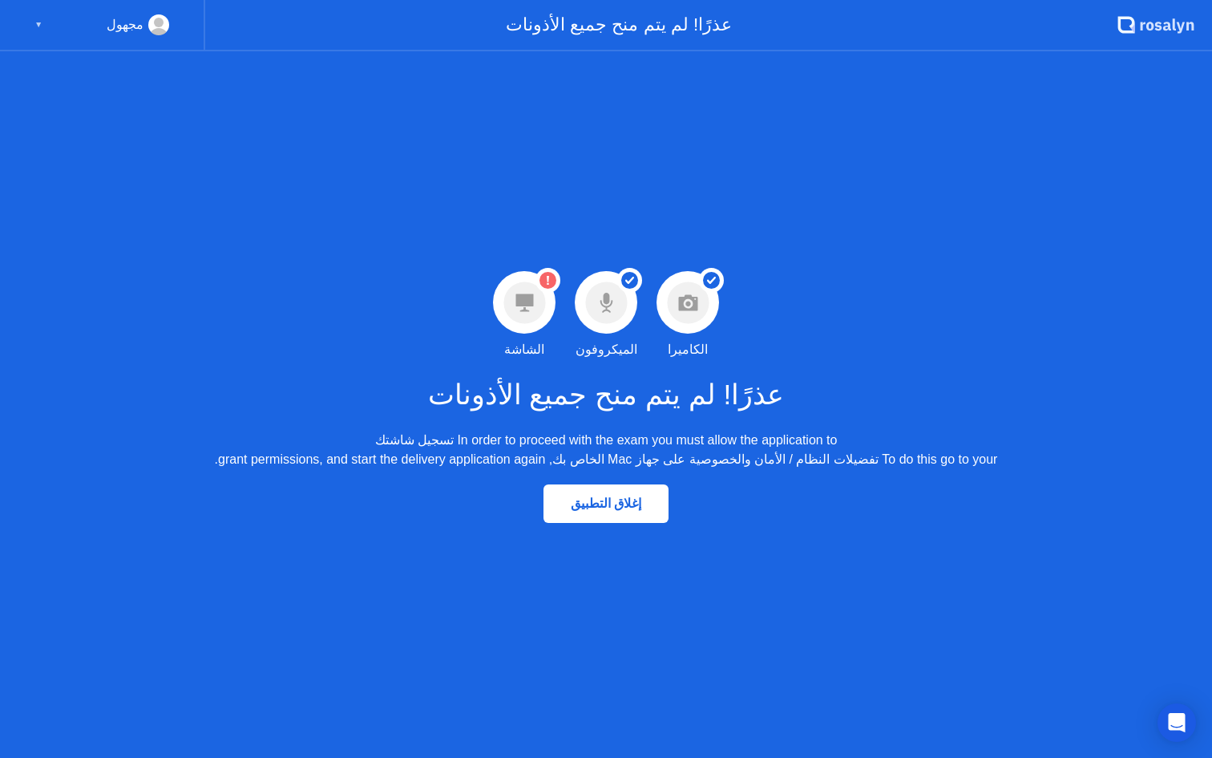
click at [519, 293] on circle at bounding box center [524, 302] width 42 height 42
click at [39, 25] on div "▼" at bounding box center [38, 24] width 8 height 21
click at [42, 20] on div "▼" at bounding box center [38, 24] width 8 height 21
click at [37, 19] on div "▼" at bounding box center [38, 24] width 8 height 21
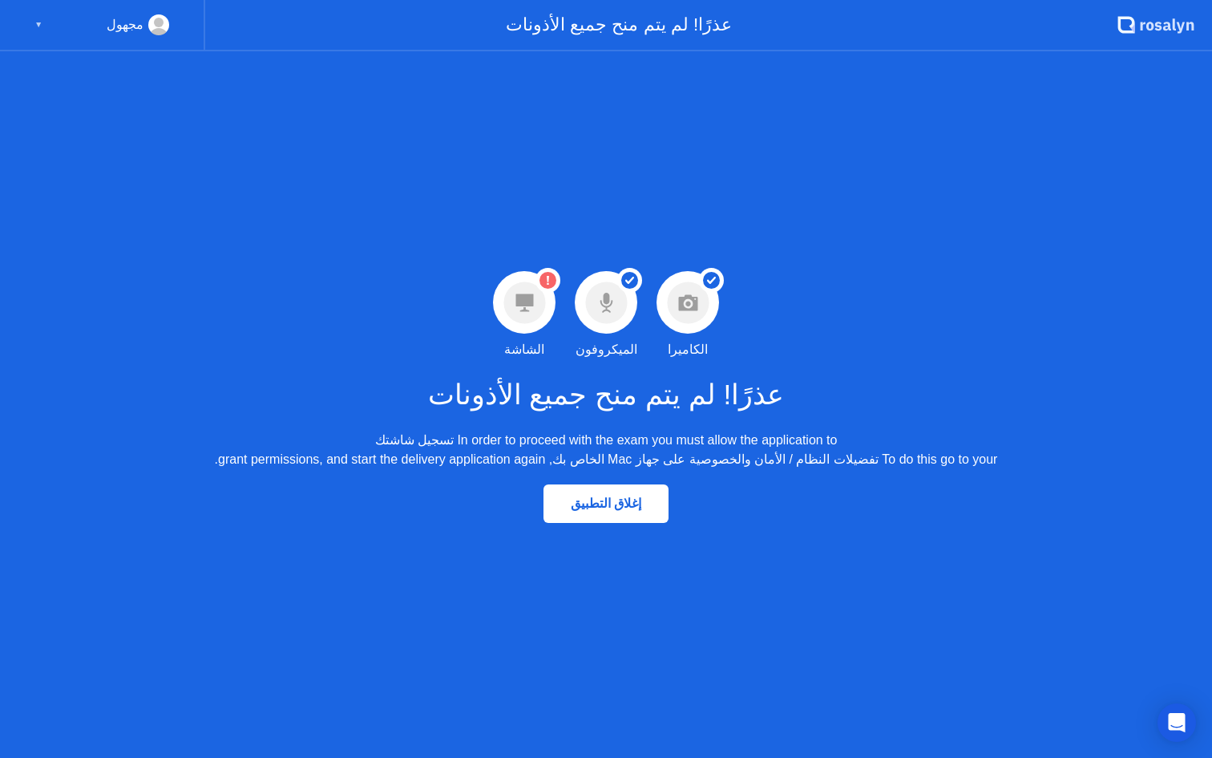
click at [530, 285] on circle at bounding box center [524, 302] width 42 height 42
click at [530, 297] on icon at bounding box center [524, 302] width 18 height 18
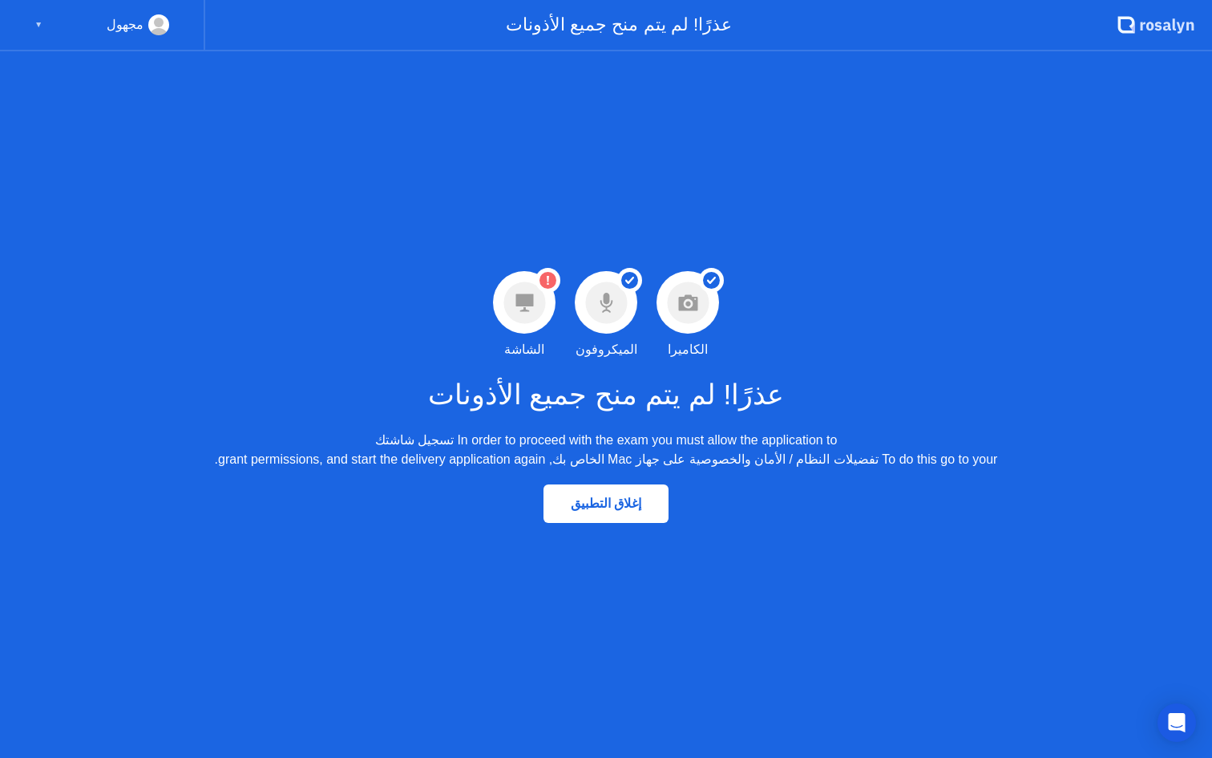
click at [530, 297] on icon at bounding box center [524, 302] width 18 height 18
click at [683, 32] on div "عذرًا! لم يتم منح جميع الأذونات" at bounding box center [661, 25] width 912 height 51
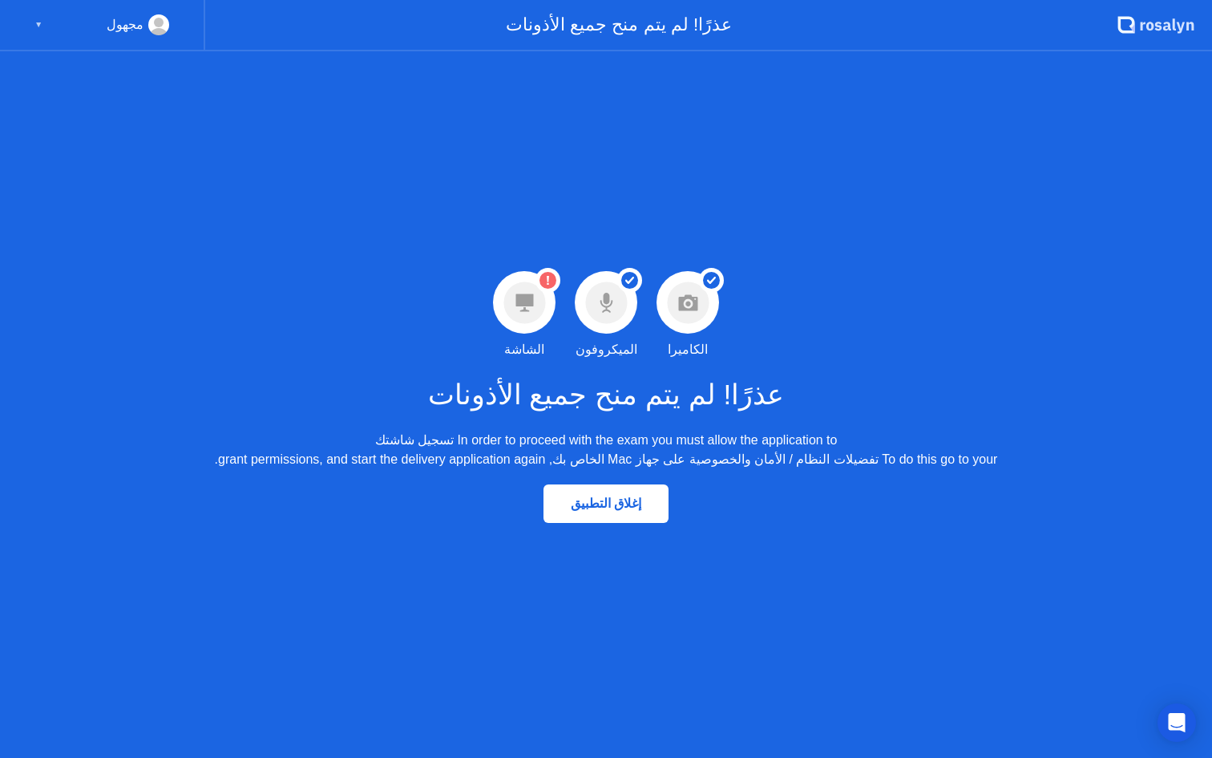
click at [38, 22] on div "▼" at bounding box center [38, 24] width 8 height 21
click at [159, 23] on circle at bounding box center [159, 23] width 10 height 10
click at [133, 25] on div "مجهول" at bounding box center [125, 24] width 37 height 21
click at [1137, 30] on icon ".st0{fill:#f0f8ff;} .st1{fill:#d4e3ff;} .st2{fill:#b4c2ff;} background" at bounding box center [1155, 25] width 77 height 26
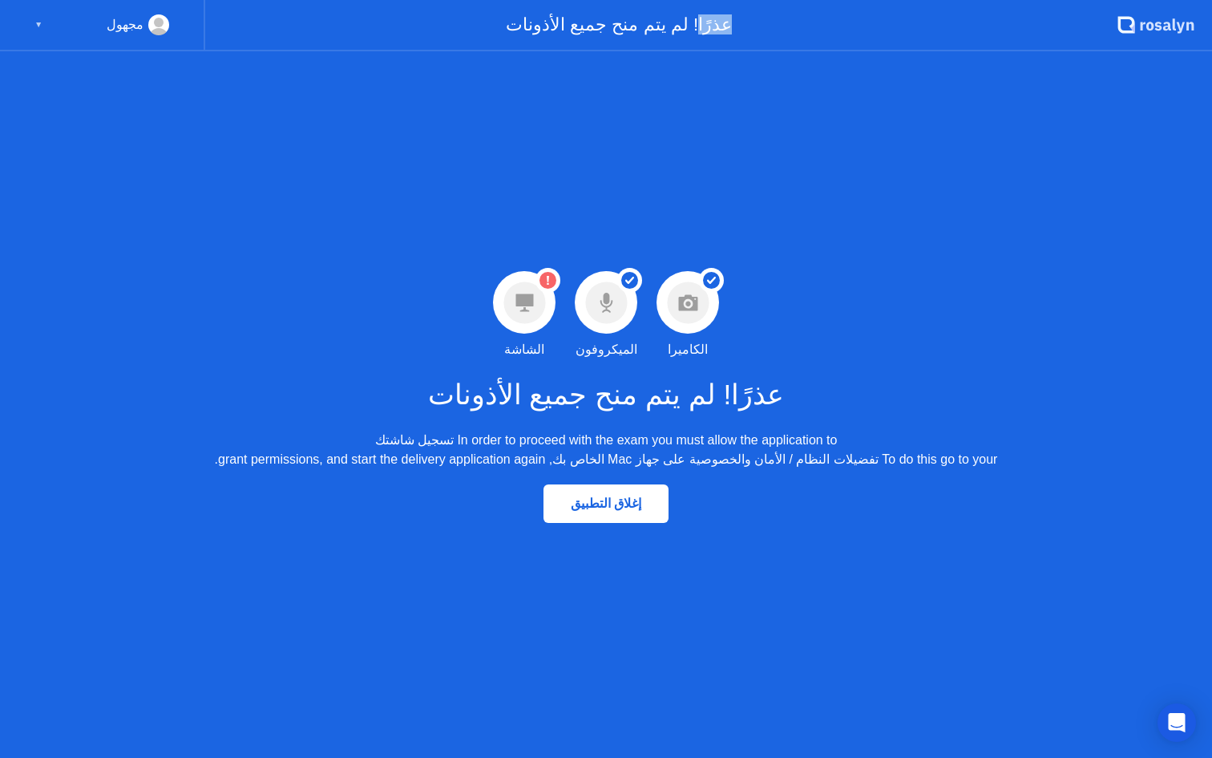
click at [1137, 30] on icon ".st0{fill:#f0f8ff;} .st1{fill:#d4e3ff;} .st2{fill:#b4c2ff;} background" at bounding box center [1155, 25] width 77 height 26
click at [627, 501] on div "إغلاق التطبيق" at bounding box center [605, 502] width 115 height 15
